Goal: Transaction & Acquisition: Obtain resource

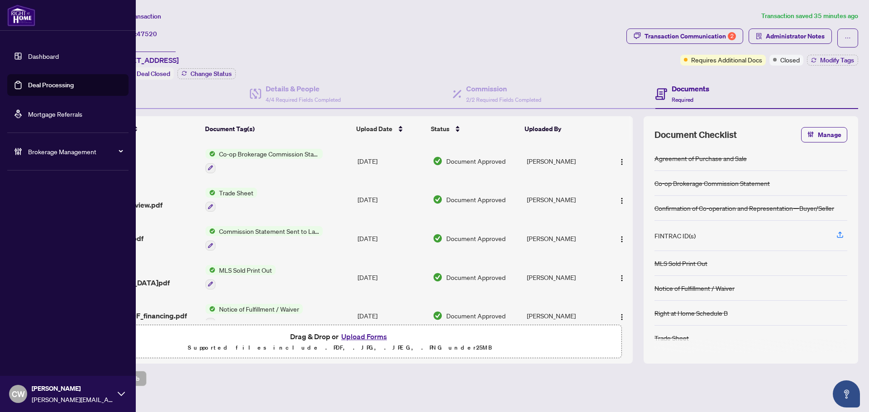
drag, startPoint x: 33, startPoint y: 88, endPoint x: 100, endPoint y: 81, distance: 67.8
click at [33, 88] on link "Deal Processing" at bounding box center [51, 85] width 46 height 8
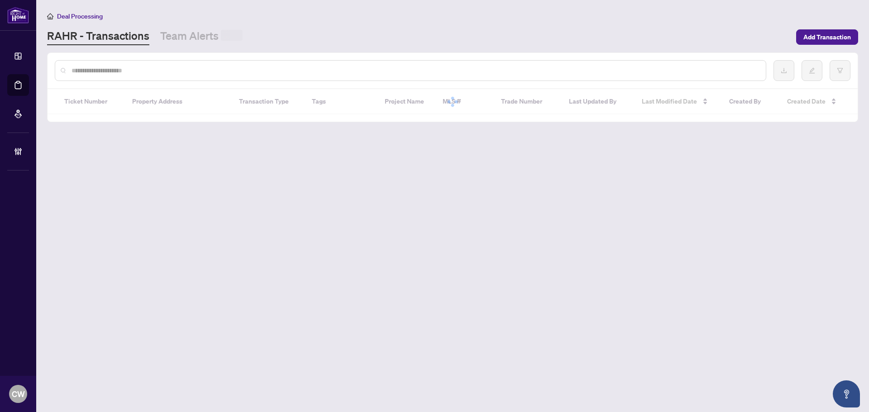
click at [160, 68] on input "text" at bounding box center [415, 71] width 687 height 10
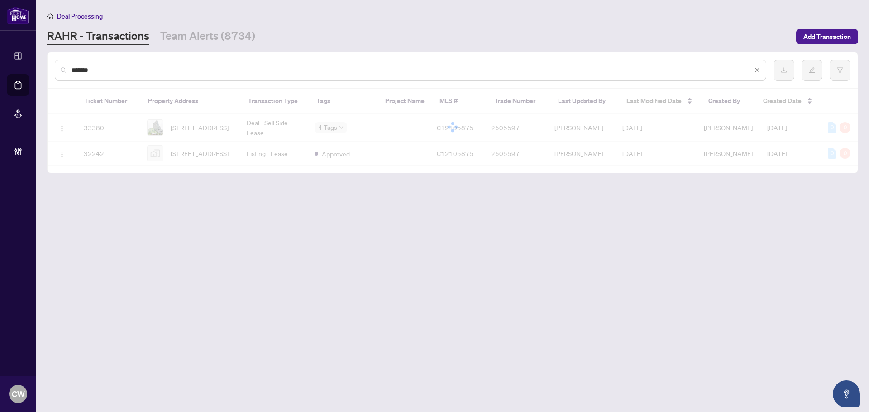
type input "*******"
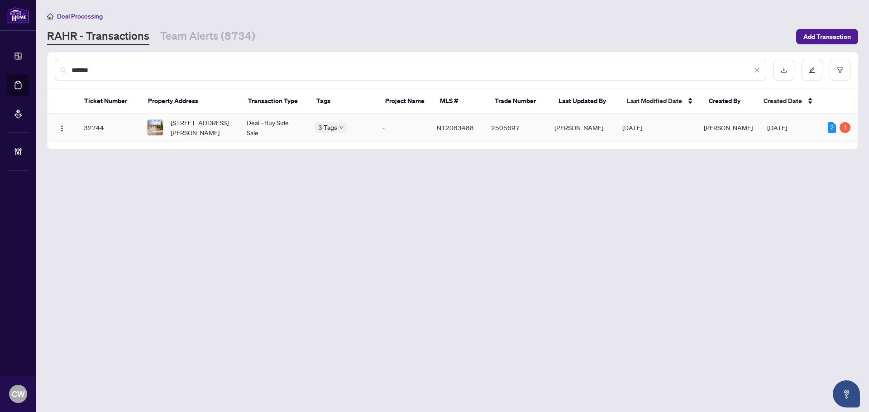
click at [194, 138] on td "[STREET_ADDRESS][PERSON_NAME]" at bounding box center [190, 128] width 100 height 28
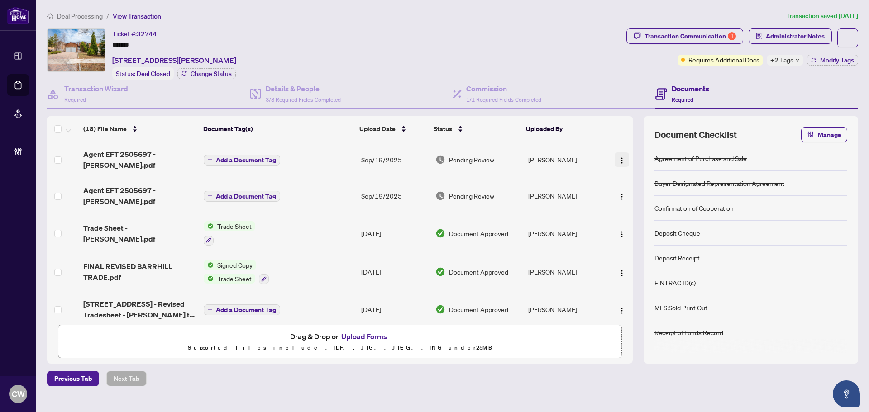
click at [620, 157] on img "button" at bounding box center [621, 160] width 7 height 7
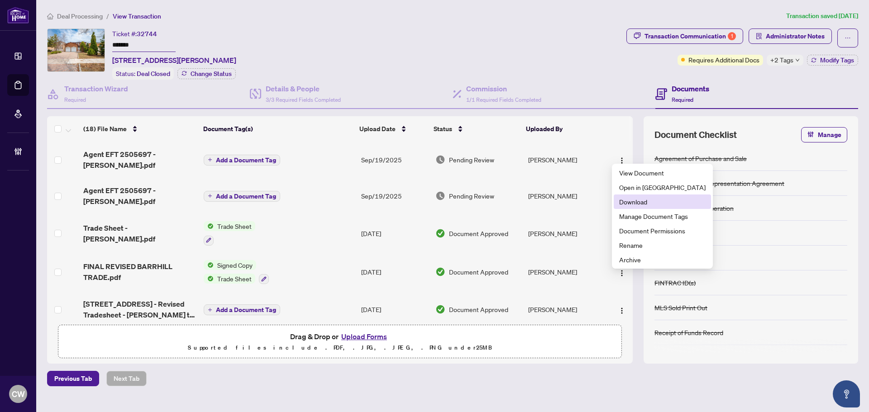
click at [639, 200] on span "Download" at bounding box center [662, 202] width 86 height 10
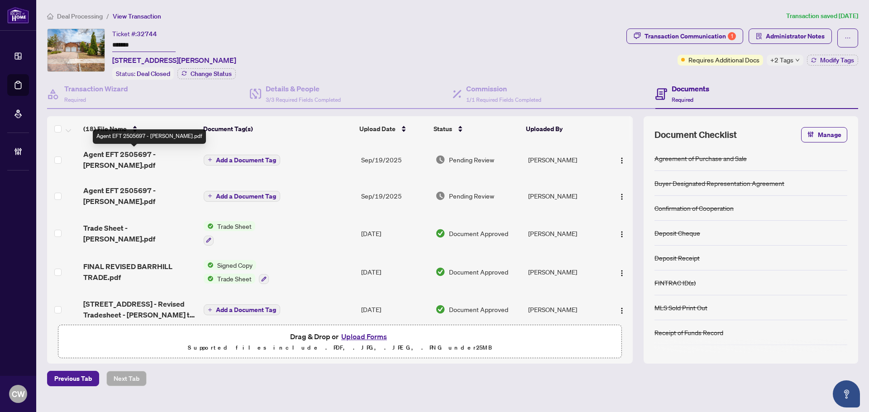
click at [156, 153] on span "Agent EFT 2505697 - [PERSON_NAME].pdf" at bounding box center [139, 160] width 113 height 22
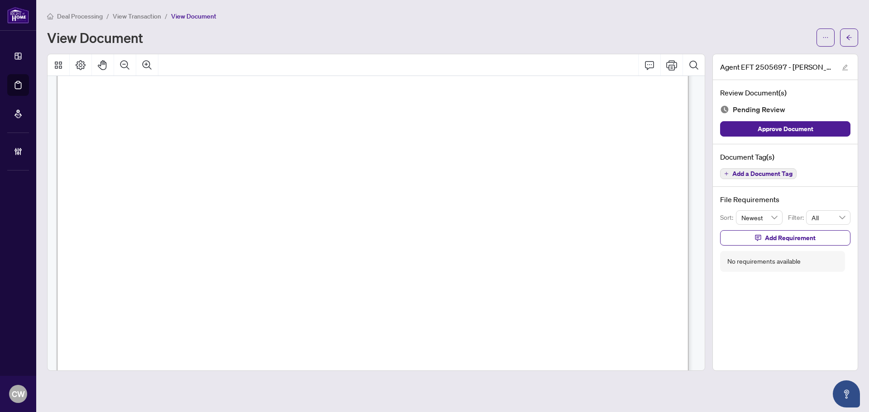
scroll to position [317, 0]
